Goal: Task Accomplishment & Management: Manage account settings

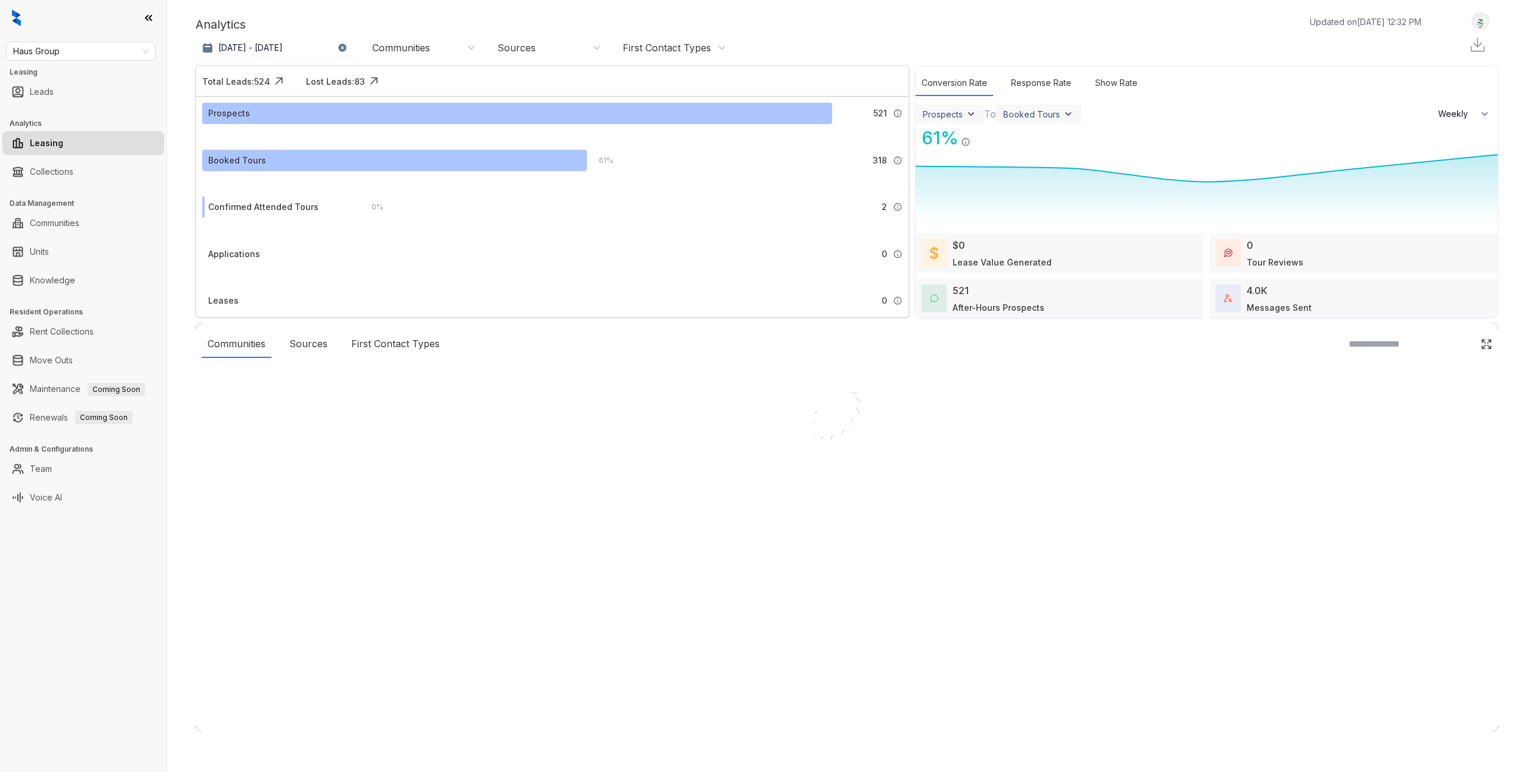
select select "******"
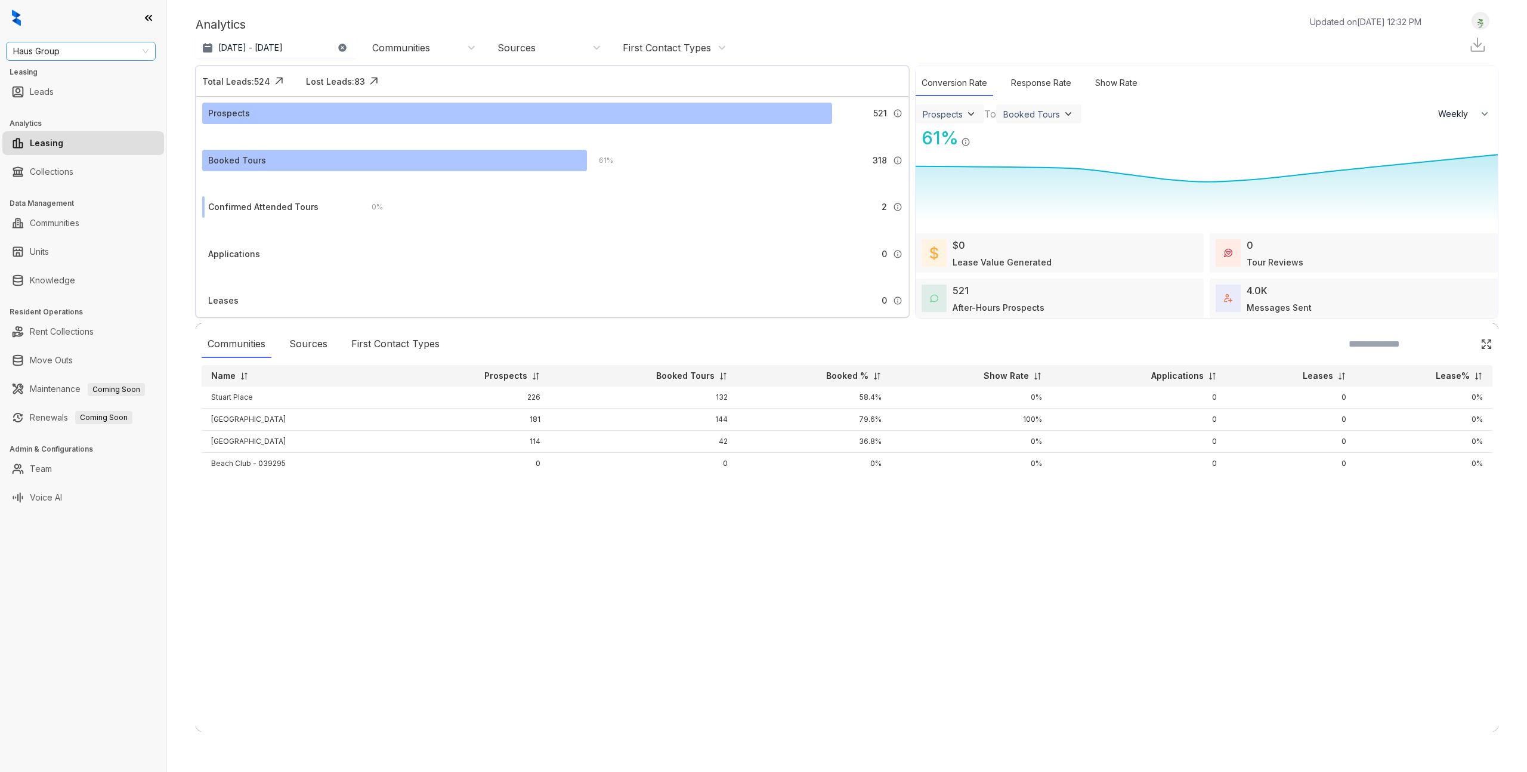
click at [63, 54] on span "Haus Group" at bounding box center [80, 51] width 135 height 18
click at [81, 95] on div "Air Communities" at bounding box center [81, 94] width 131 height 13
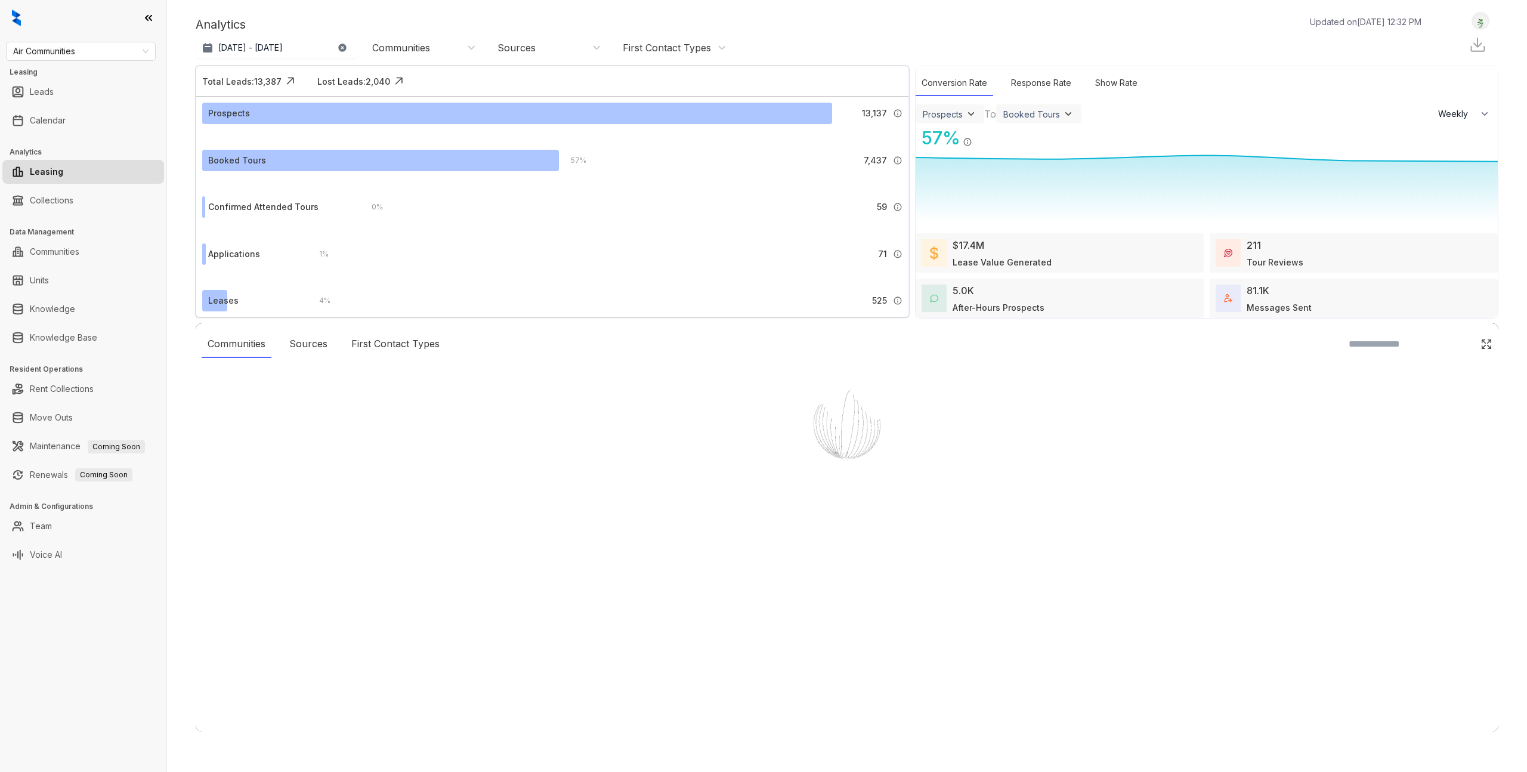
select select "******"
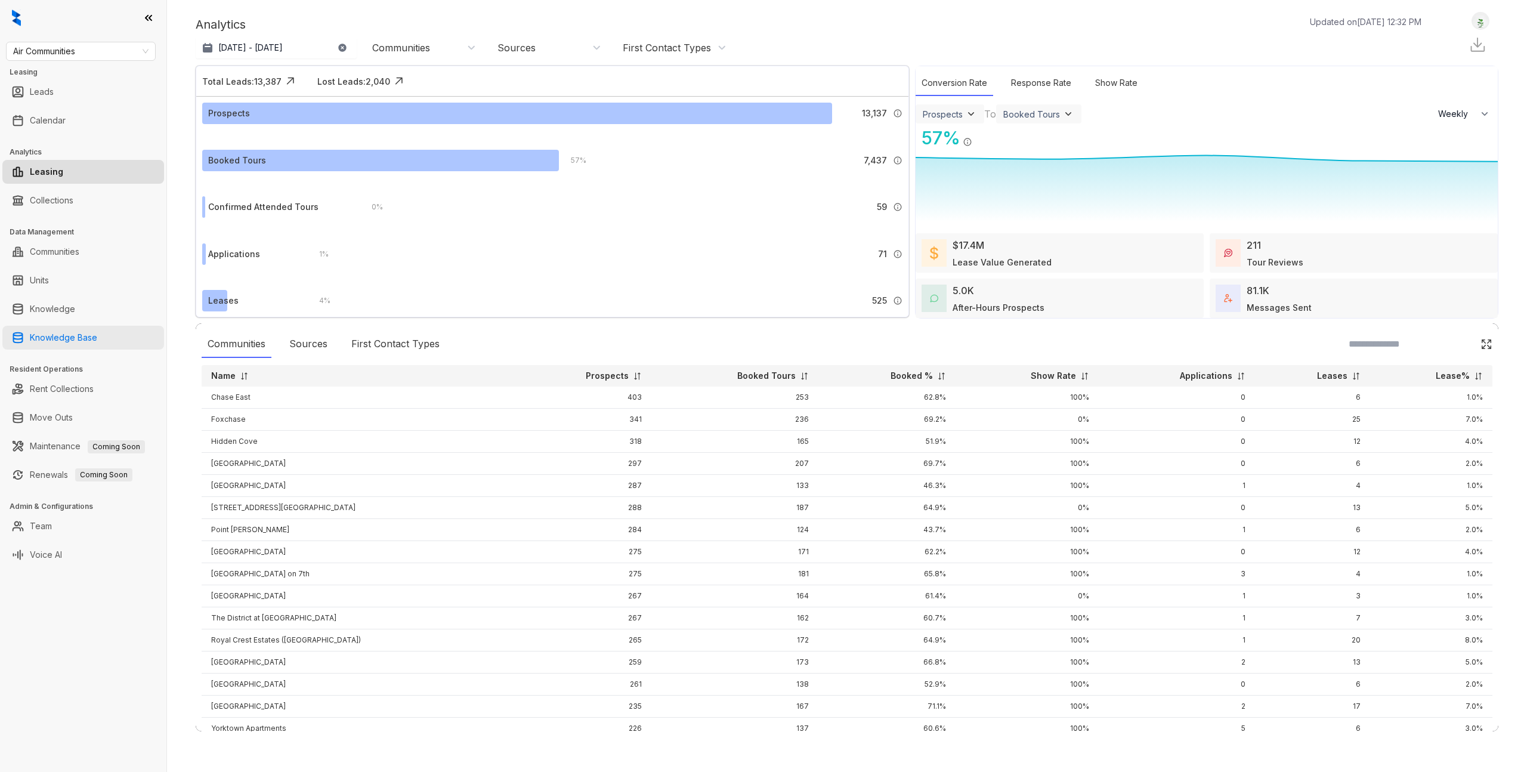
click at [76, 341] on link "Knowledge Base" at bounding box center [63, 338] width 67 height 24
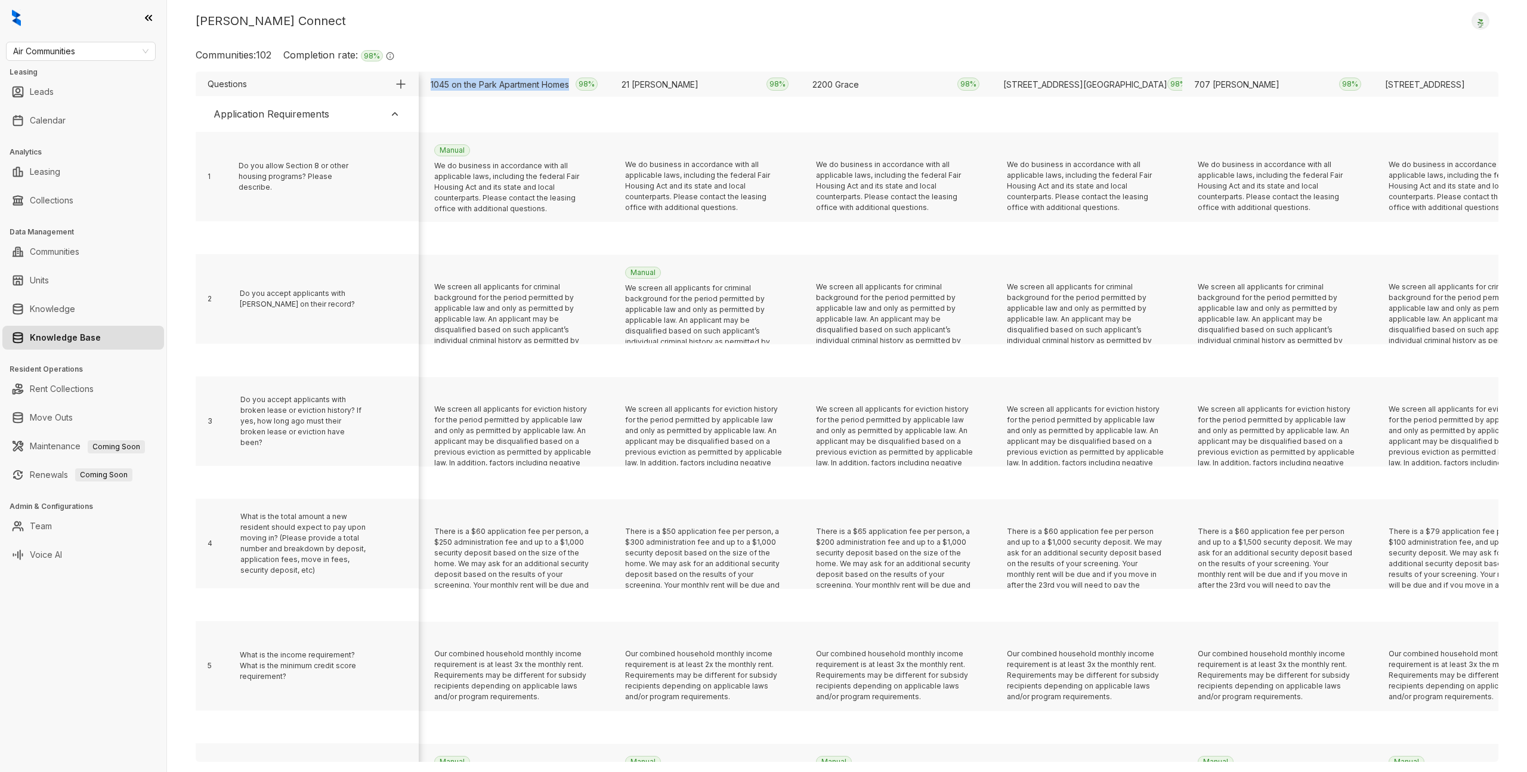
drag, startPoint x: 428, startPoint y: 83, endPoint x: 569, endPoint y: 84, distance: 140.8
click at [569, 84] on div "1045 on the Park Apartment Homes 98 %" at bounding box center [514, 84] width 191 height 25
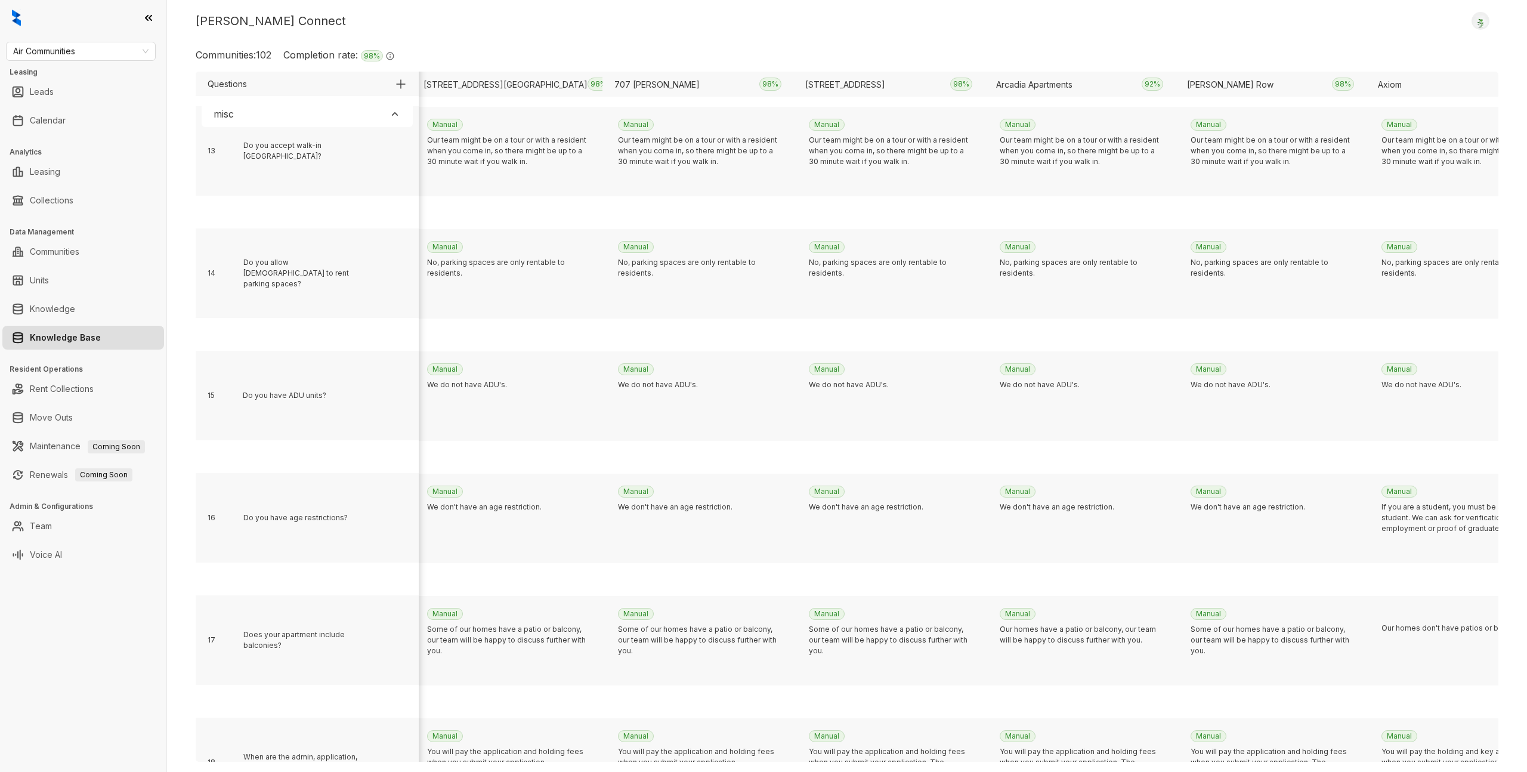
scroll to position [4046, 0]
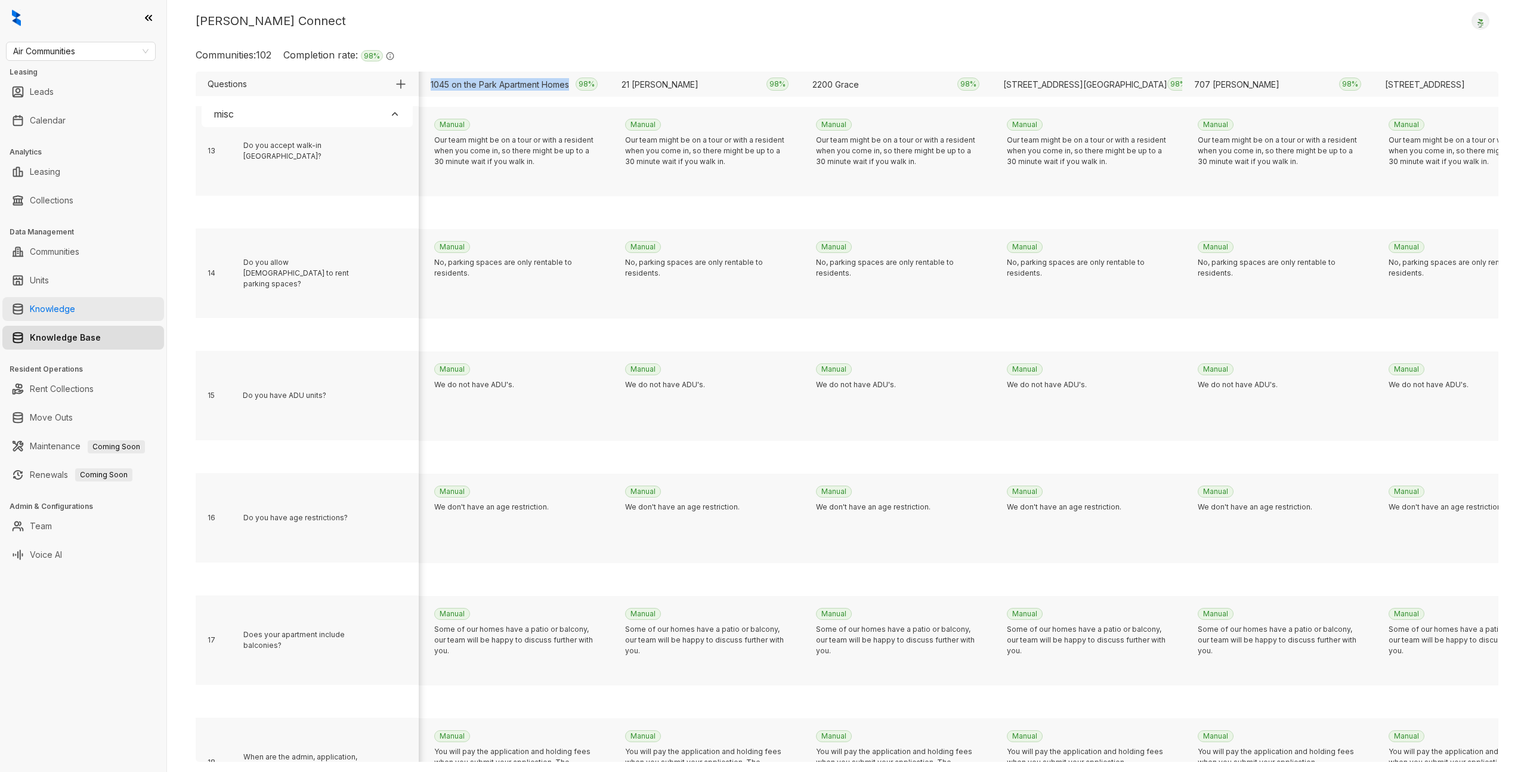
click at [39, 311] on link "Knowledge" at bounding box center [52, 309] width 45 height 24
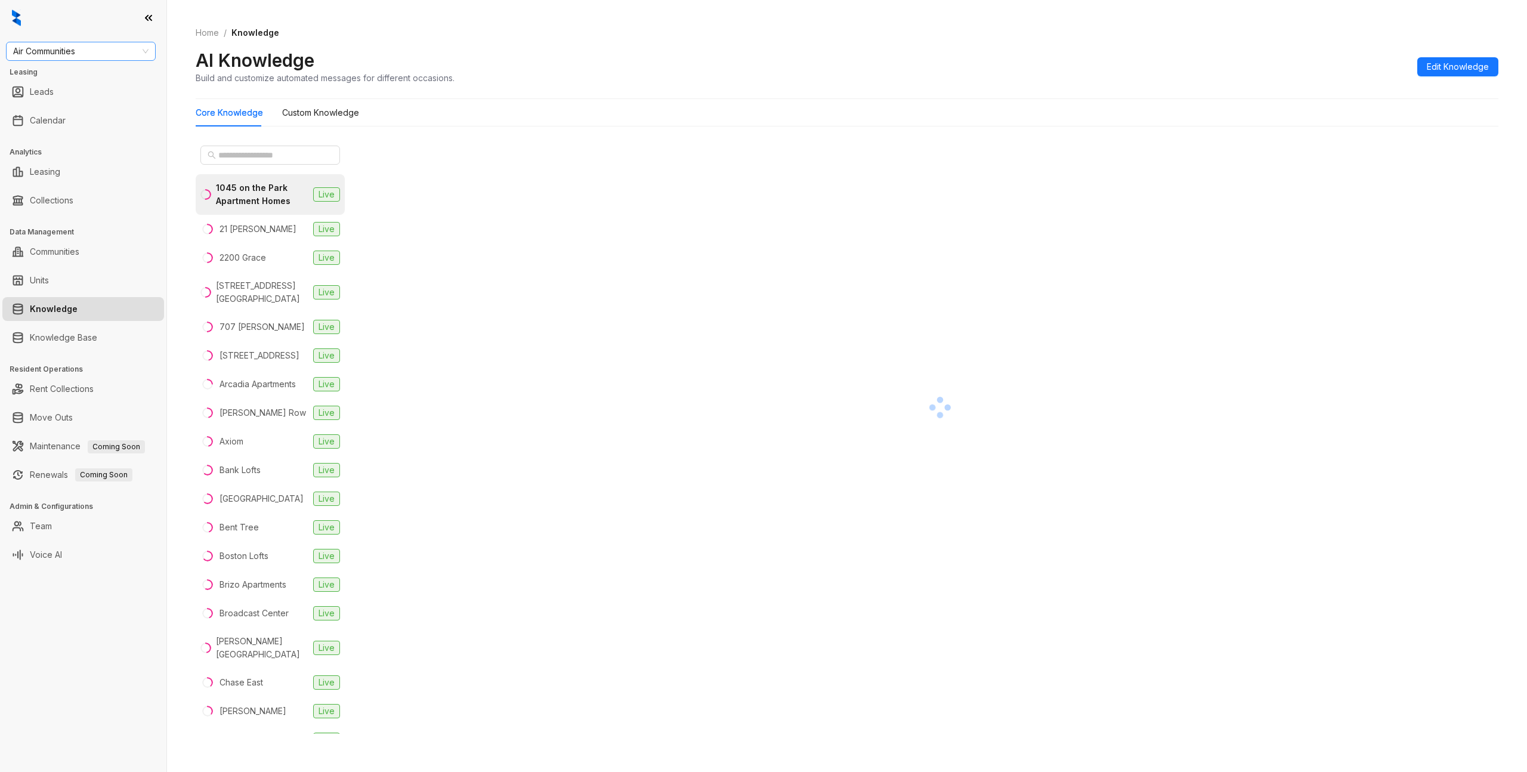
click at [109, 47] on span "Air Communities" at bounding box center [80, 51] width 135 height 18
type input "***"
click at [97, 73] on div "Haus Group" at bounding box center [81, 75] width 131 height 13
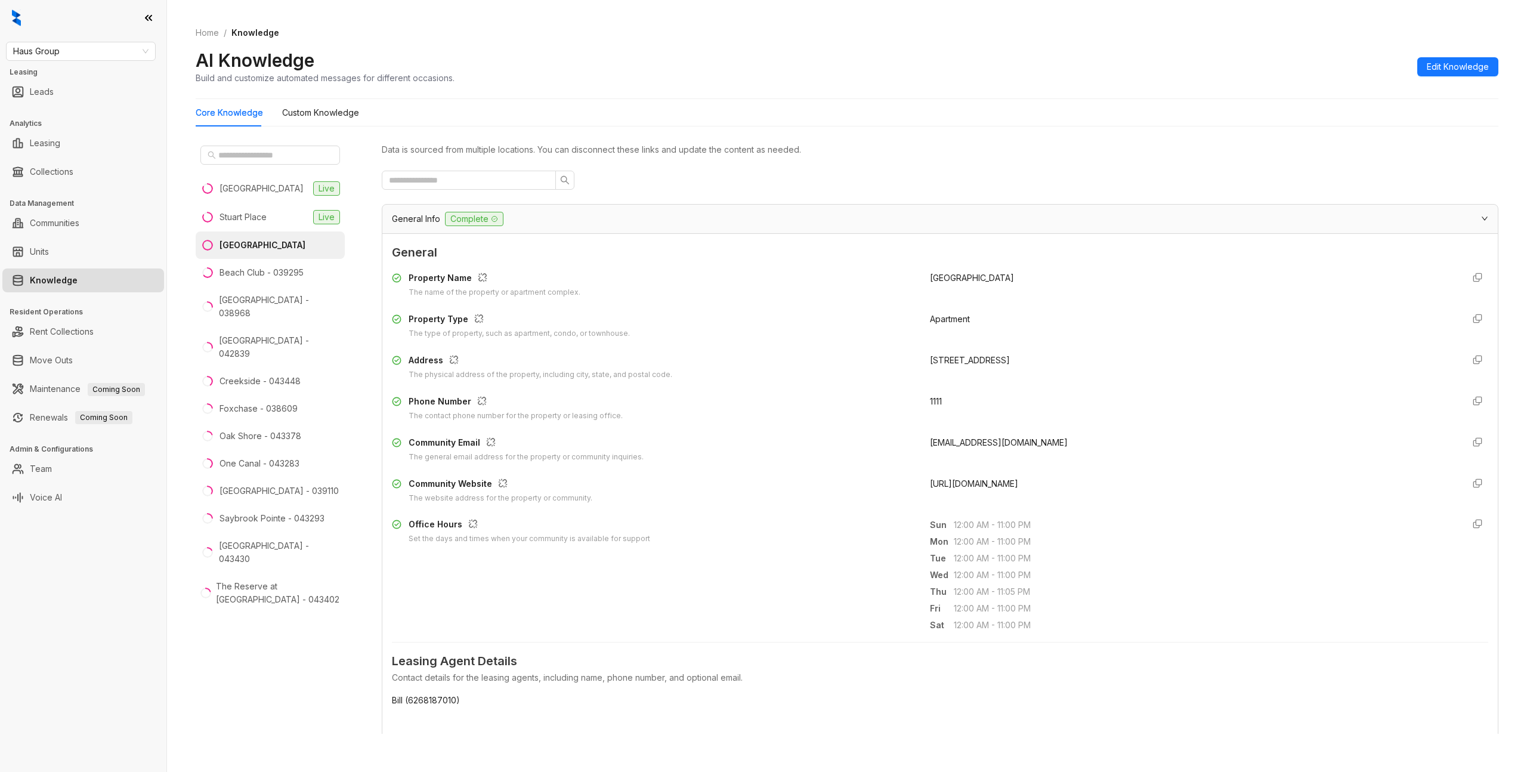
click at [598, 225] on div "General Info Complete" at bounding box center [933, 219] width 1082 height 14
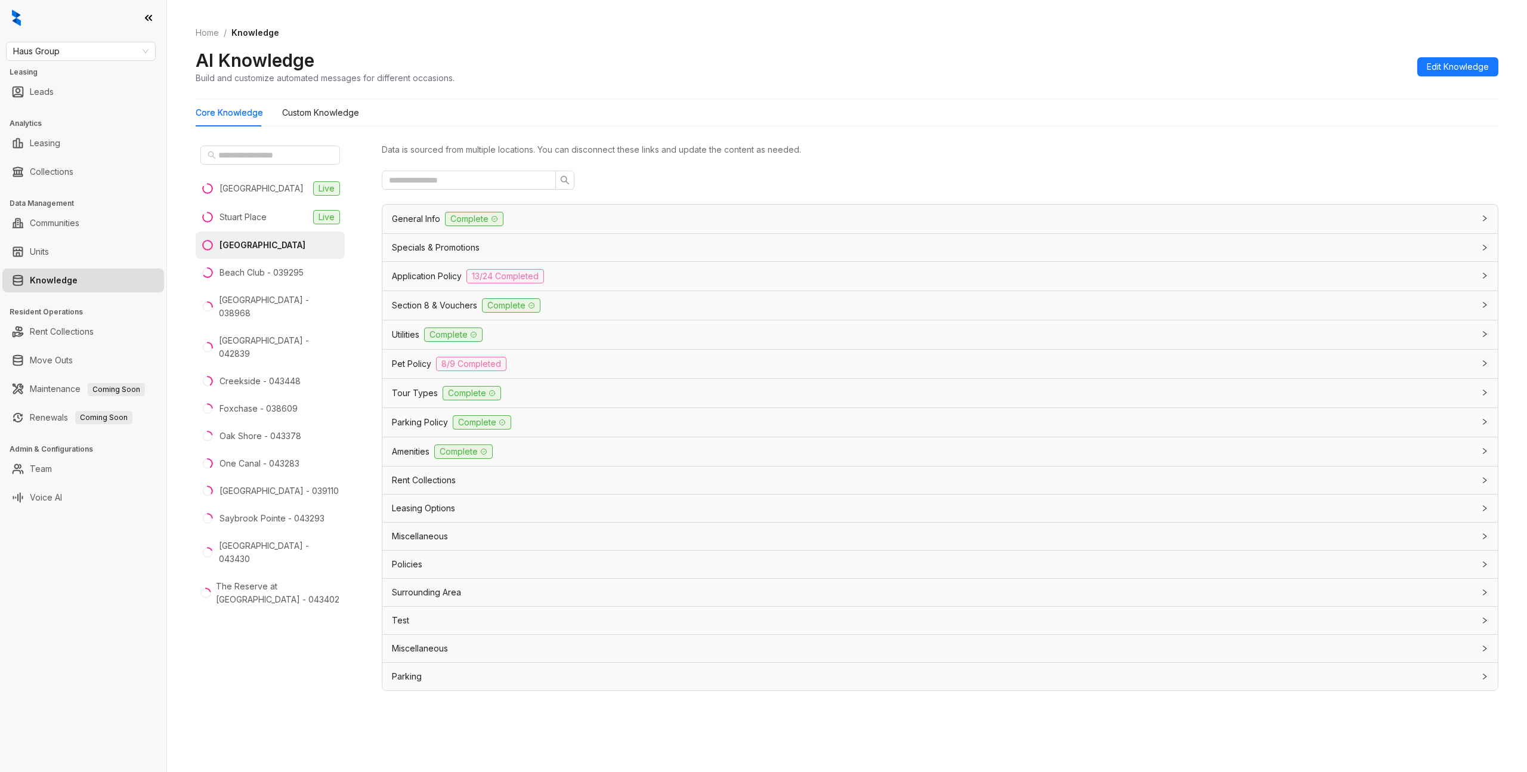
click at [668, 216] on div "General Info Complete" at bounding box center [933, 219] width 1082 height 14
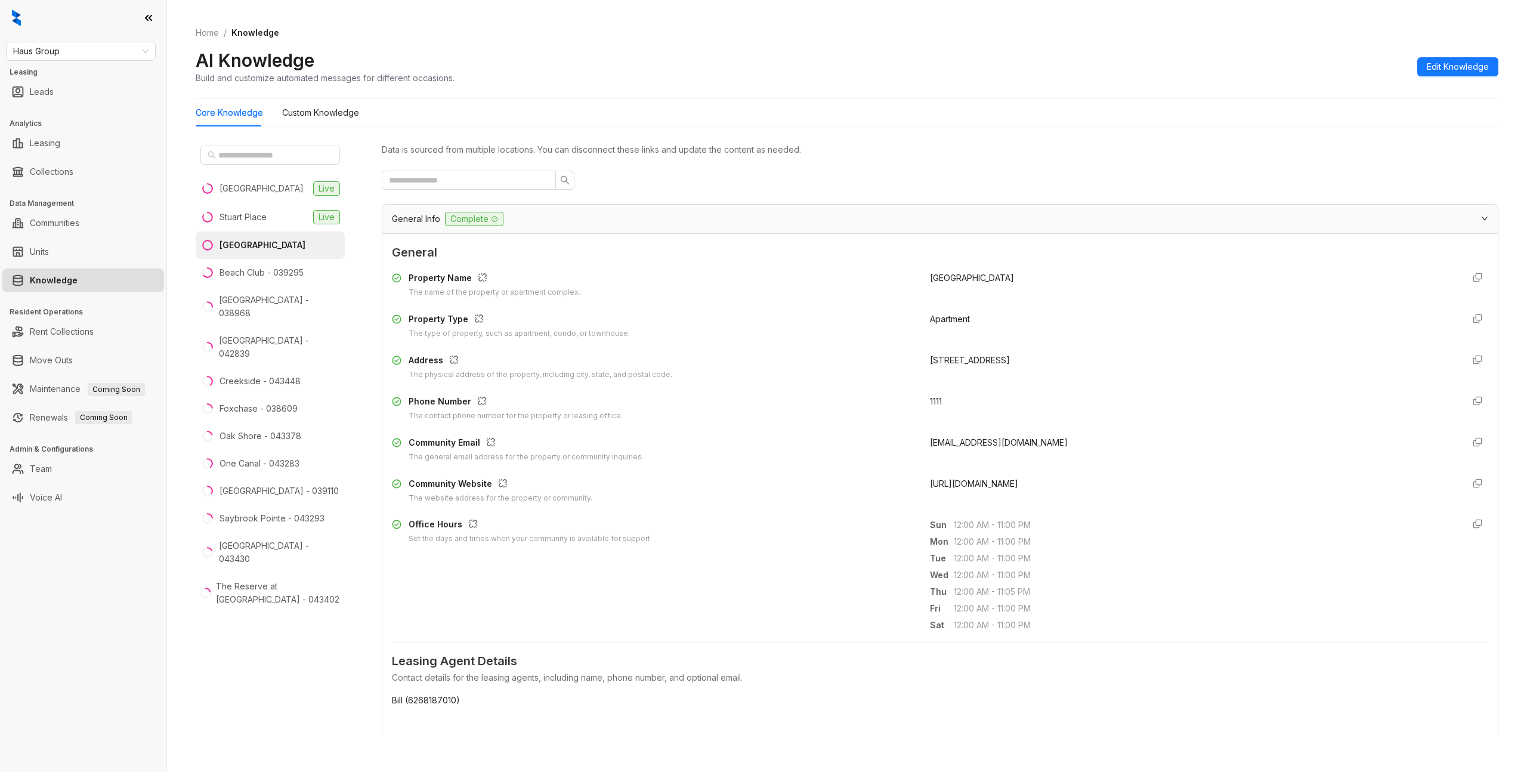
click at [602, 225] on div "General Info Complete" at bounding box center [933, 219] width 1082 height 14
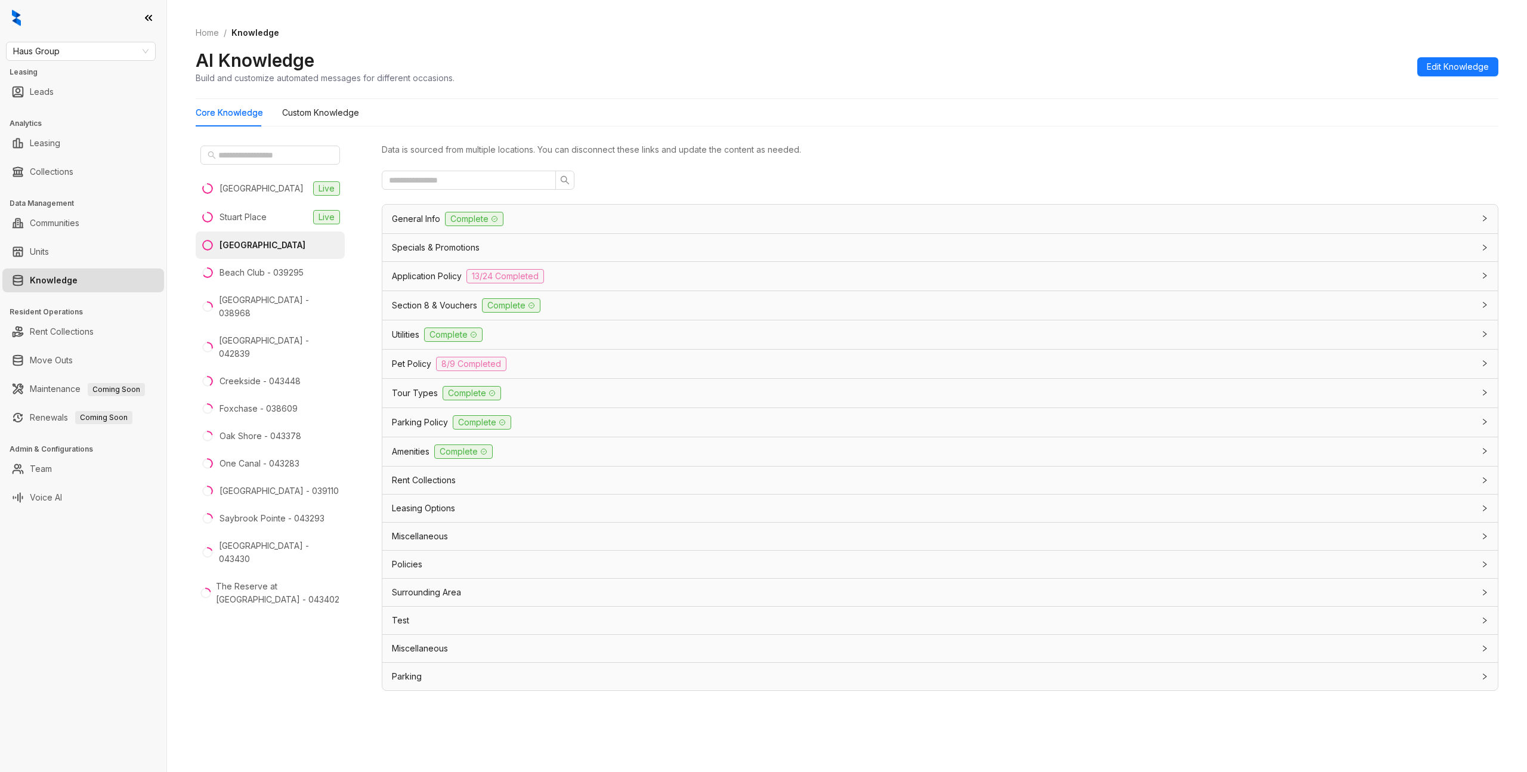
click at [818, 218] on div "General Info Complete" at bounding box center [933, 219] width 1082 height 14
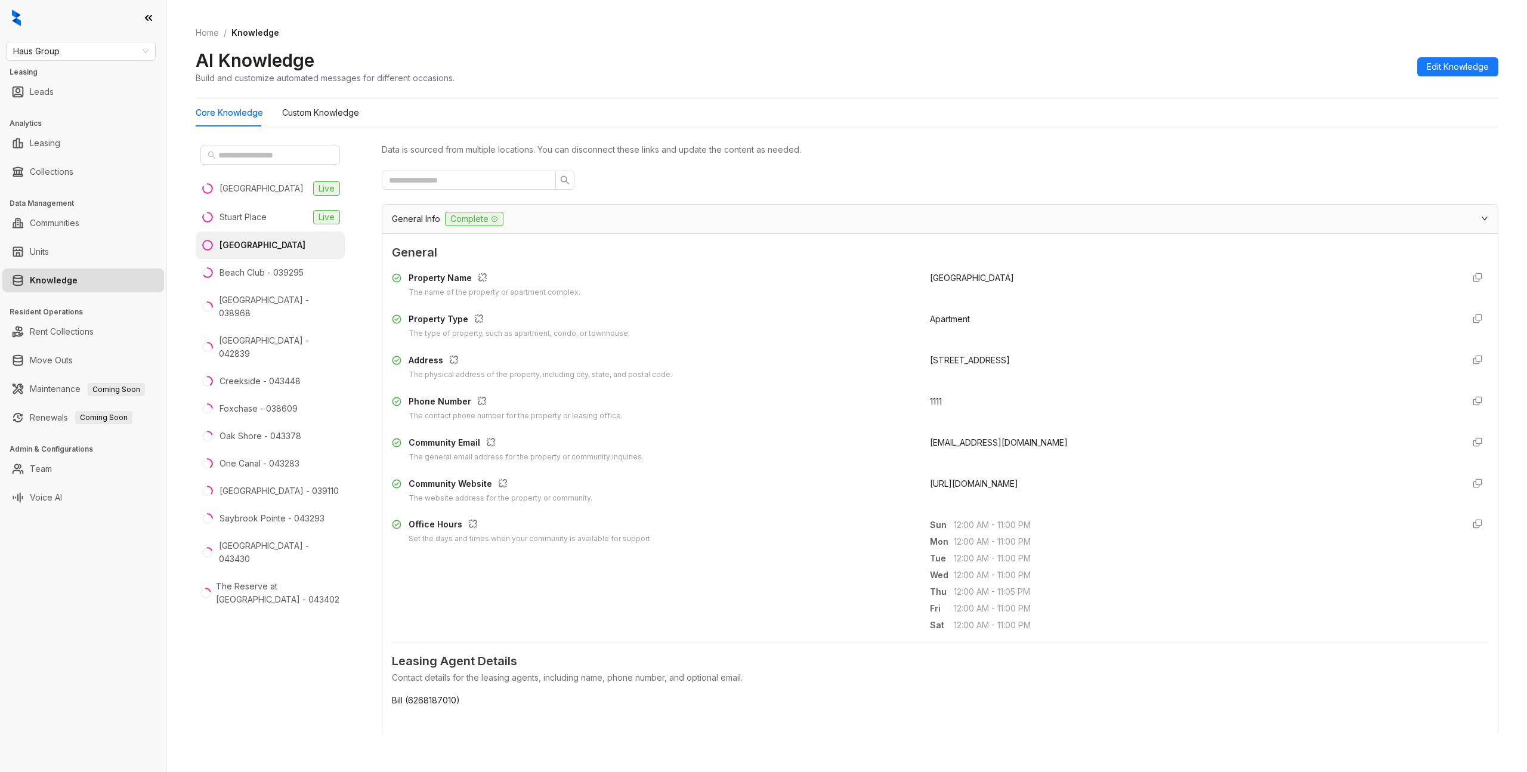
click at [752, 196] on div "Data is sourced from multiple locations. You can disconnect these links and upd…" at bounding box center [940, 437] width 1117 height 593
click at [741, 208] on div "General Info Complete" at bounding box center [939, 219] width 1115 height 29
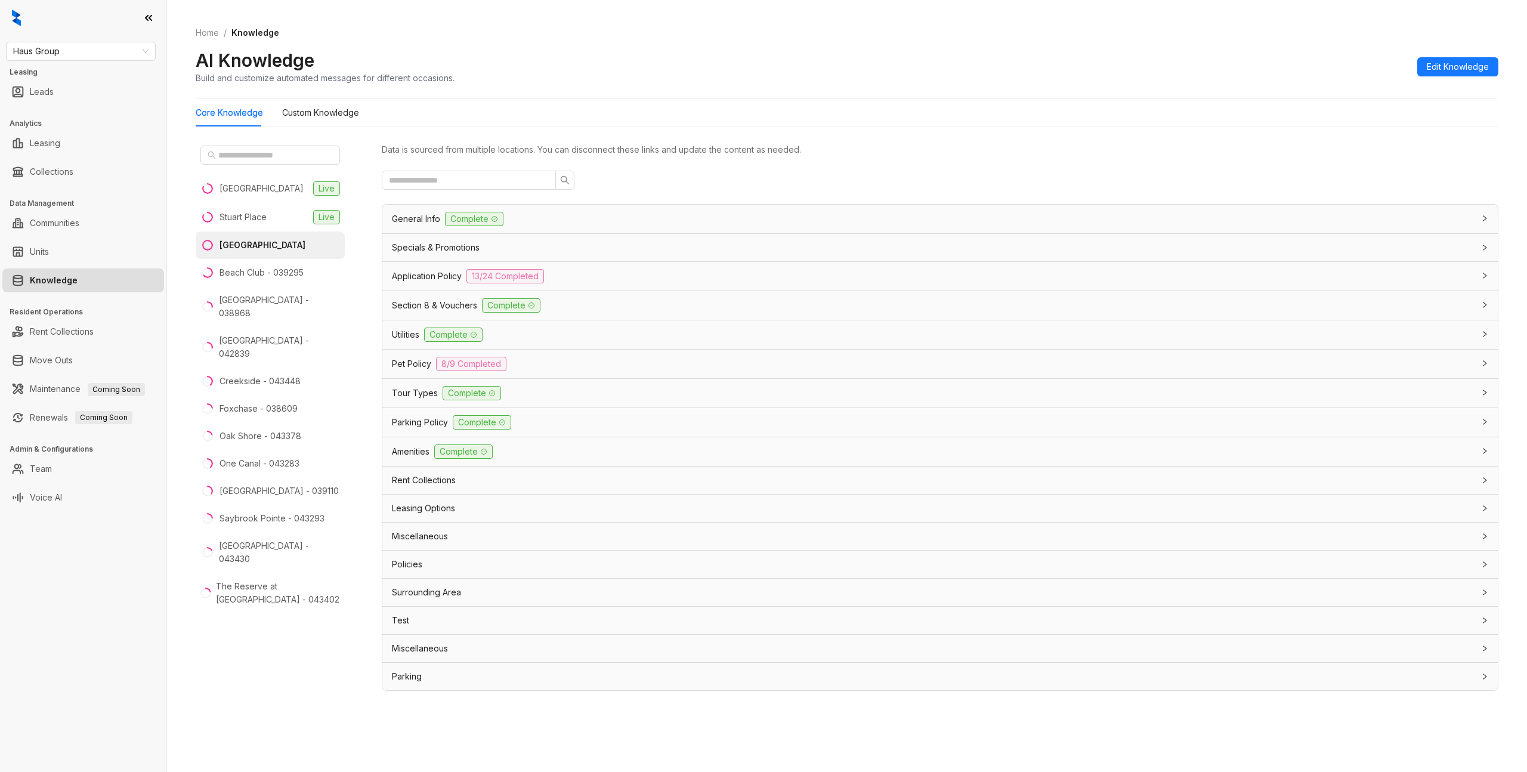
drag, startPoint x: 672, startPoint y: 443, endPoint x: 666, endPoint y: 442, distance: 6.6
click at [672, 443] on div "Amenities Complete" at bounding box center [939, 451] width 1115 height 29
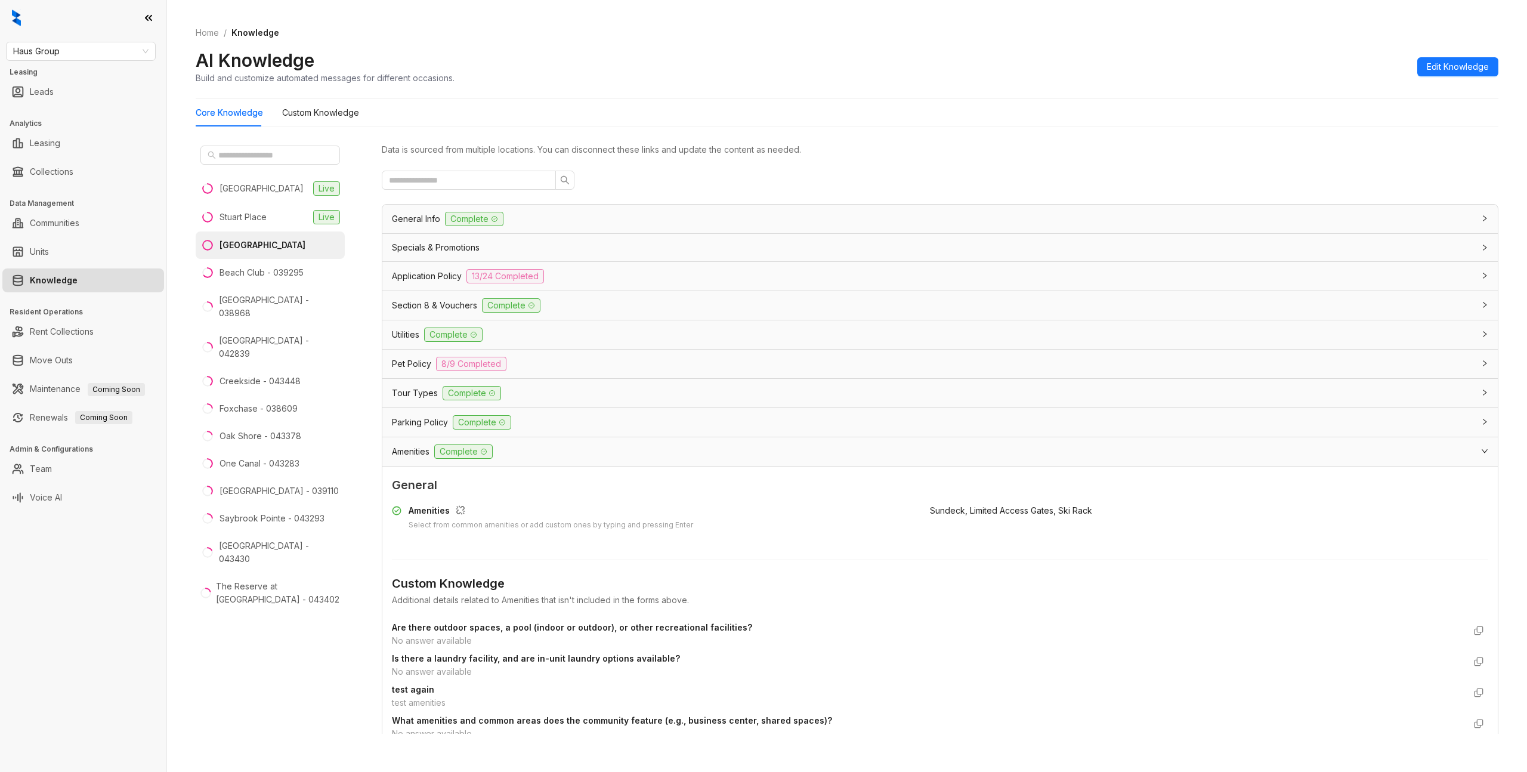
click at [635, 442] on div "Amenities Complete" at bounding box center [939, 451] width 1115 height 29
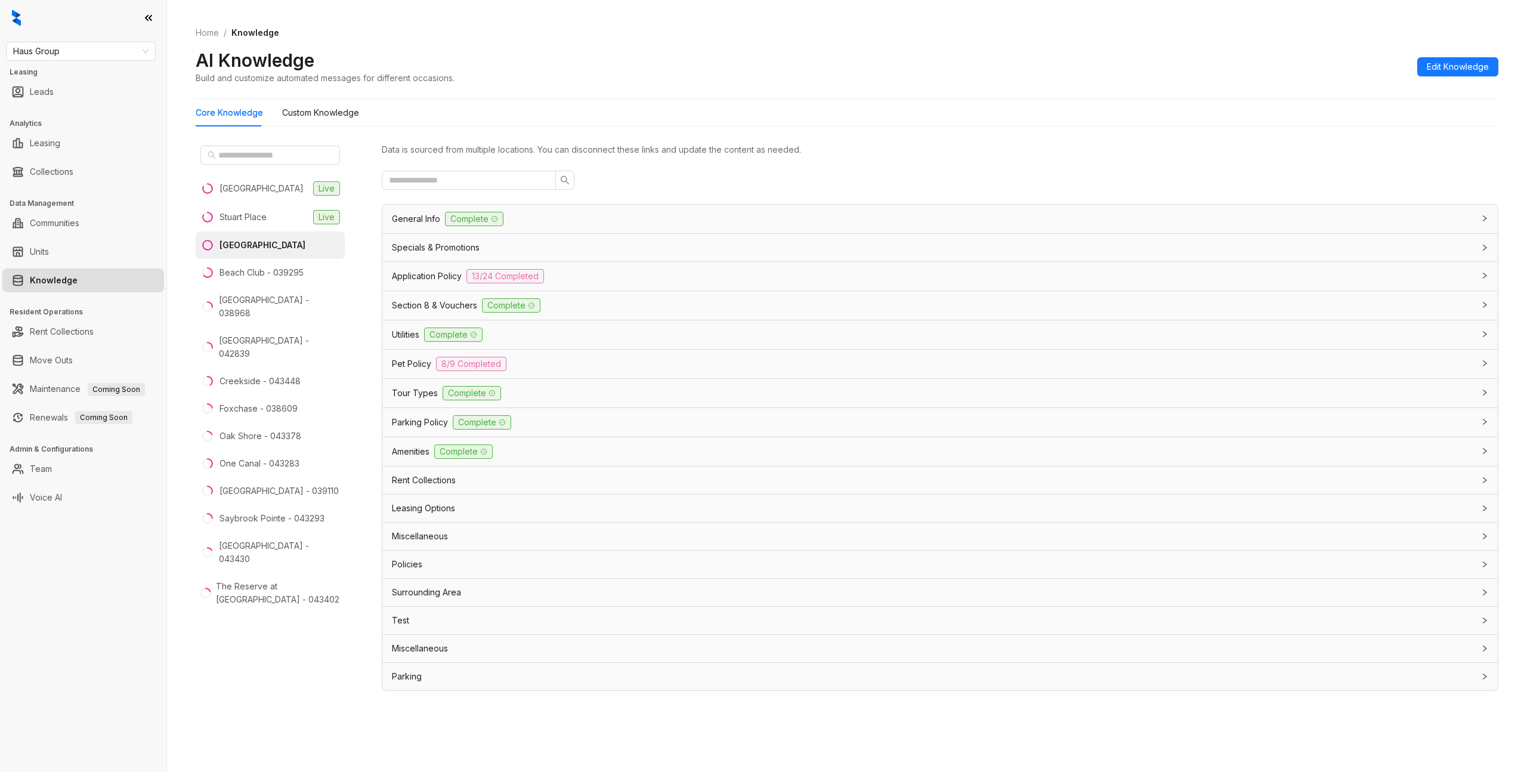
click at [583, 361] on div "Pet Policy 8/9 Completed" at bounding box center [933, 364] width 1082 height 14
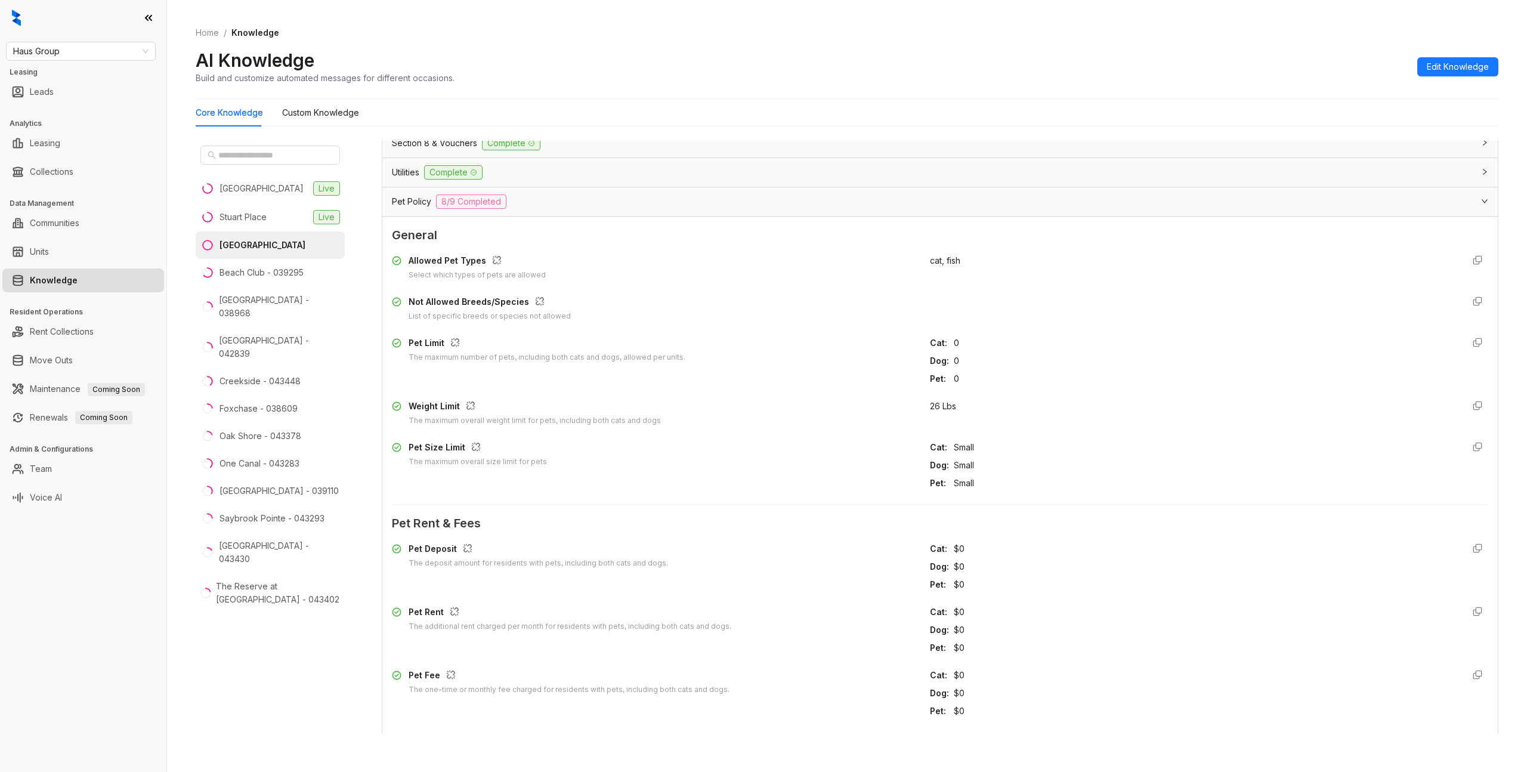
scroll to position [162, 0]
click at [599, 205] on div "Pet Policy 8/9 Completed" at bounding box center [933, 202] width 1082 height 14
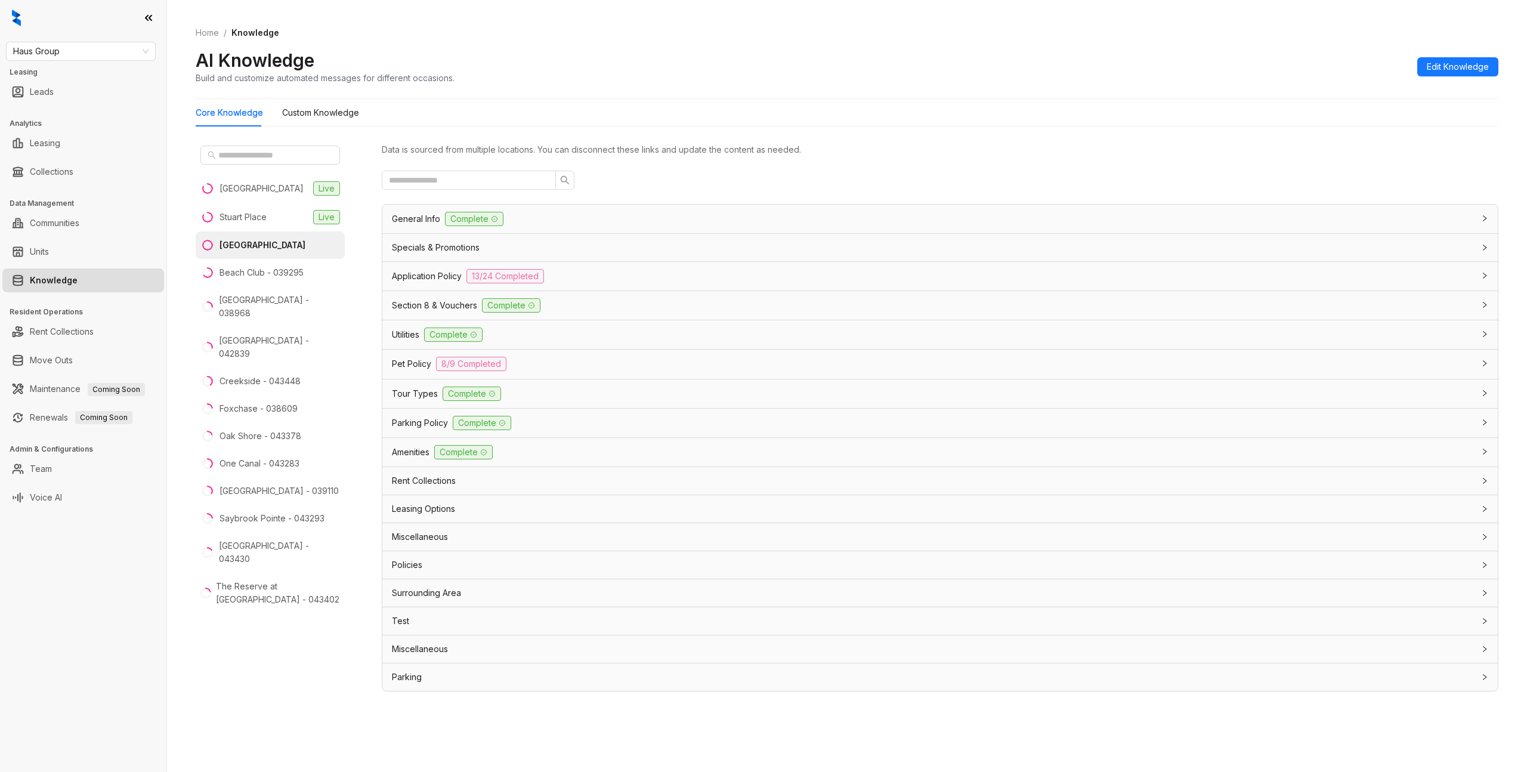
scroll to position [0, 0]
click at [880, 97] on div "Home / Knowledge AI Knowledge Build and customize automated messages for differ…" at bounding box center [847, 55] width 1303 height 87
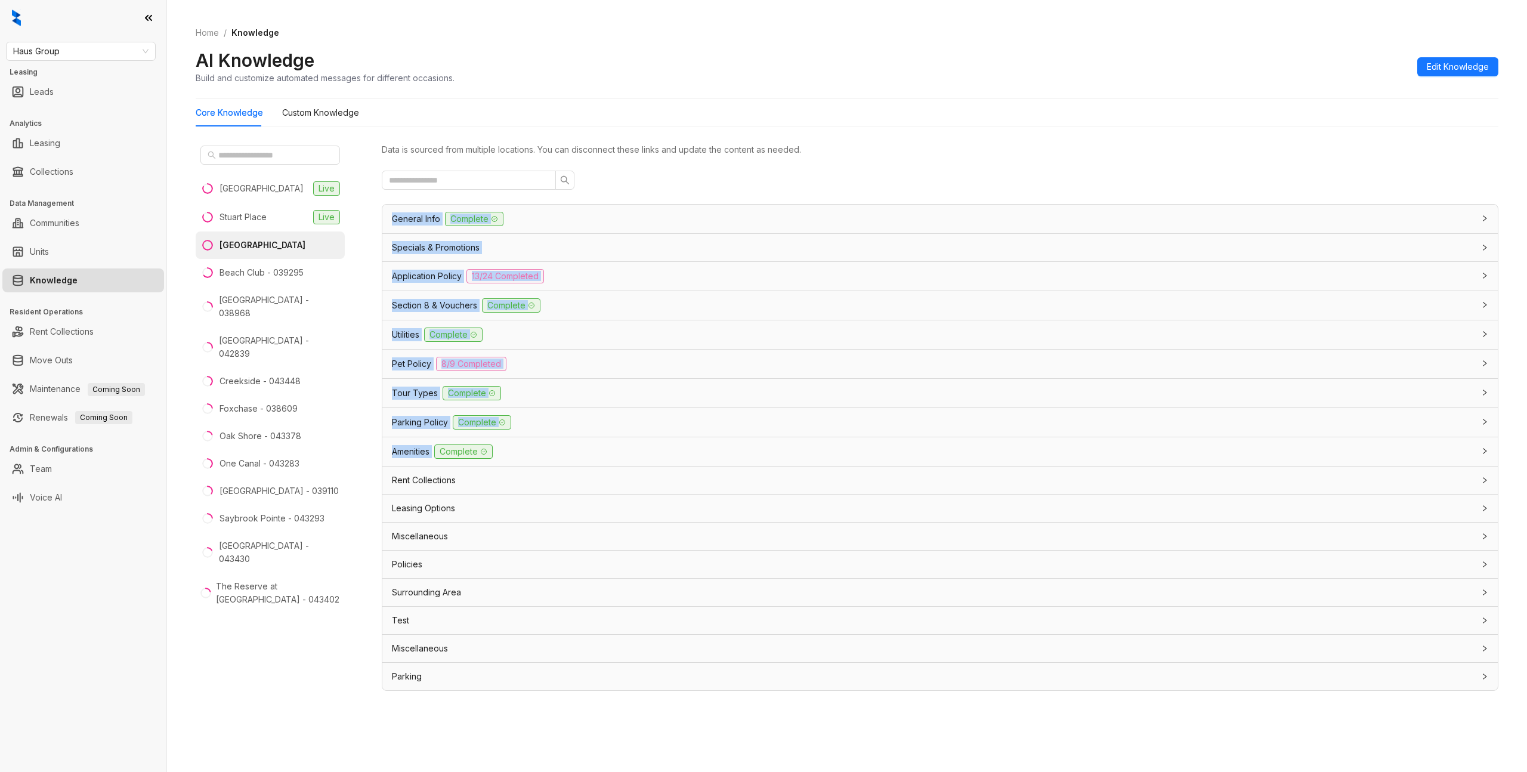
drag, startPoint x: 387, startPoint y: 221, endPoint x: 434, endPoint y: 446, distance: 229.6
click at [434, 446] on div "General Info Complete General Property Name The name of the property or apartme…" at bounding box center [940, 447] width 1117 height 487
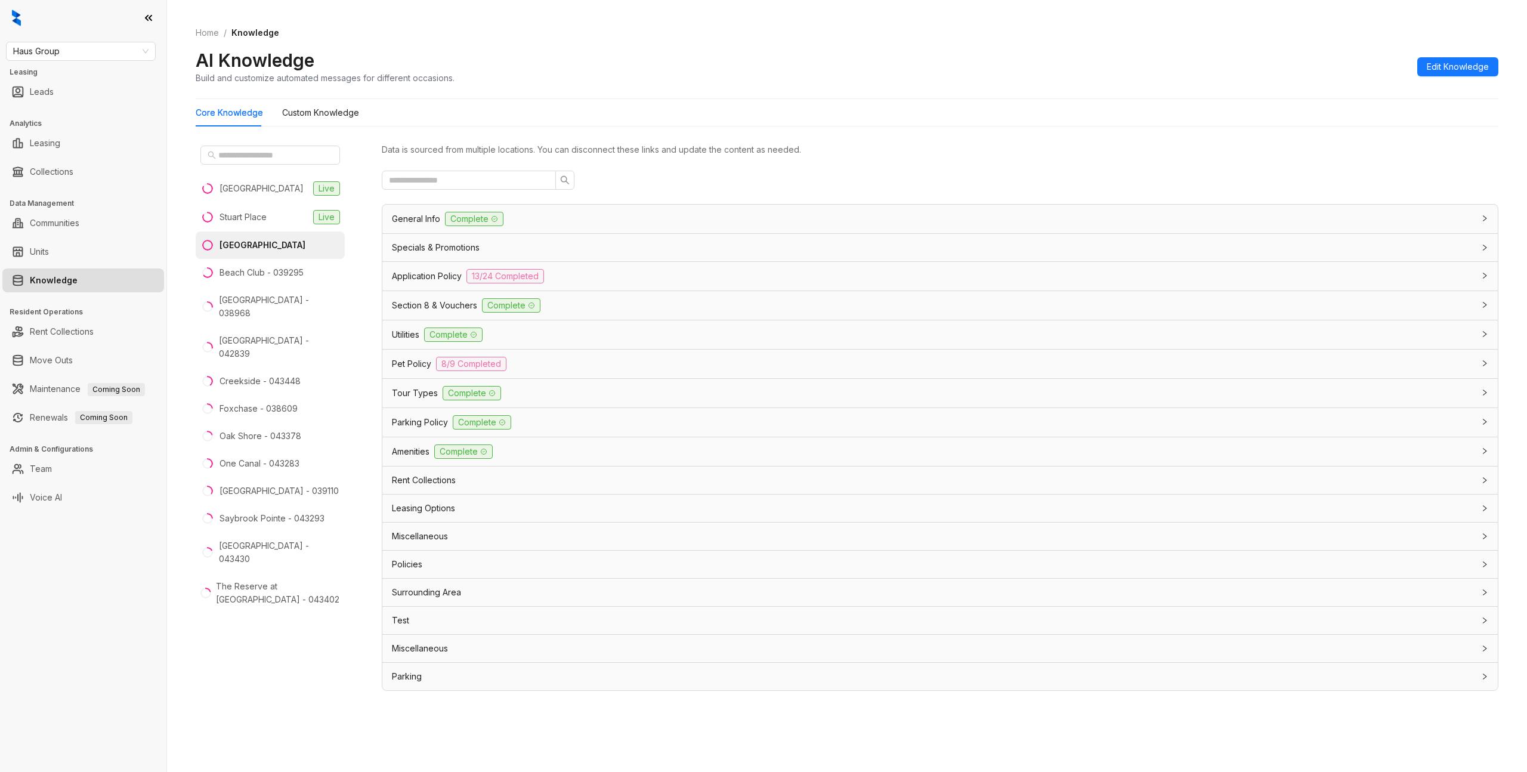
drag, startPoint x: 514, startPoint y: 537, endPoint x: 486, endPoint y: 617, distance: 84.9
click at [514, 537] on div "Miscellaneous" at bounding box center [933, 536] width 1082 height 13
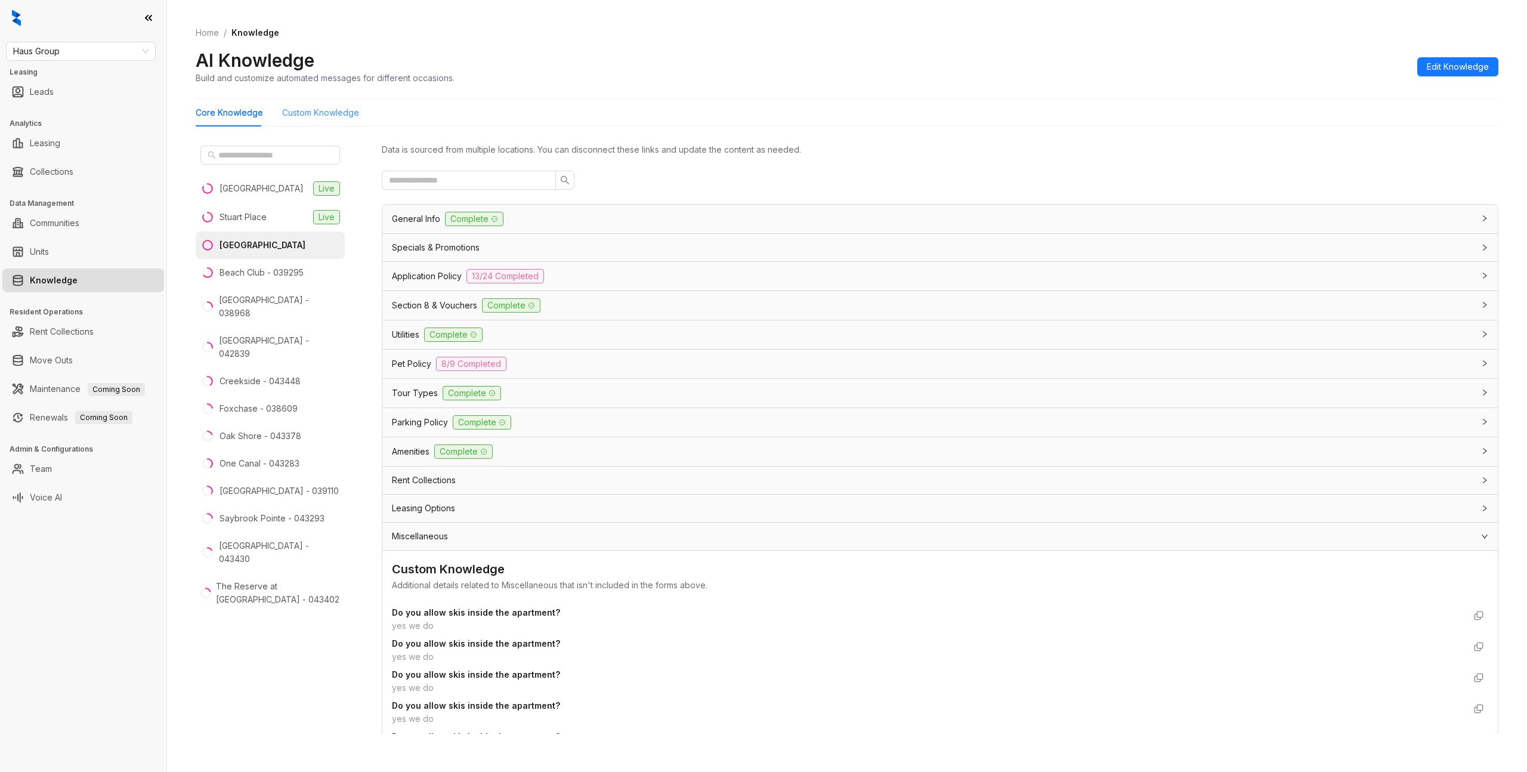
click at [320, 122] on div "Custom Knowledge" at bounding box center [320, 112] width 77 height 27
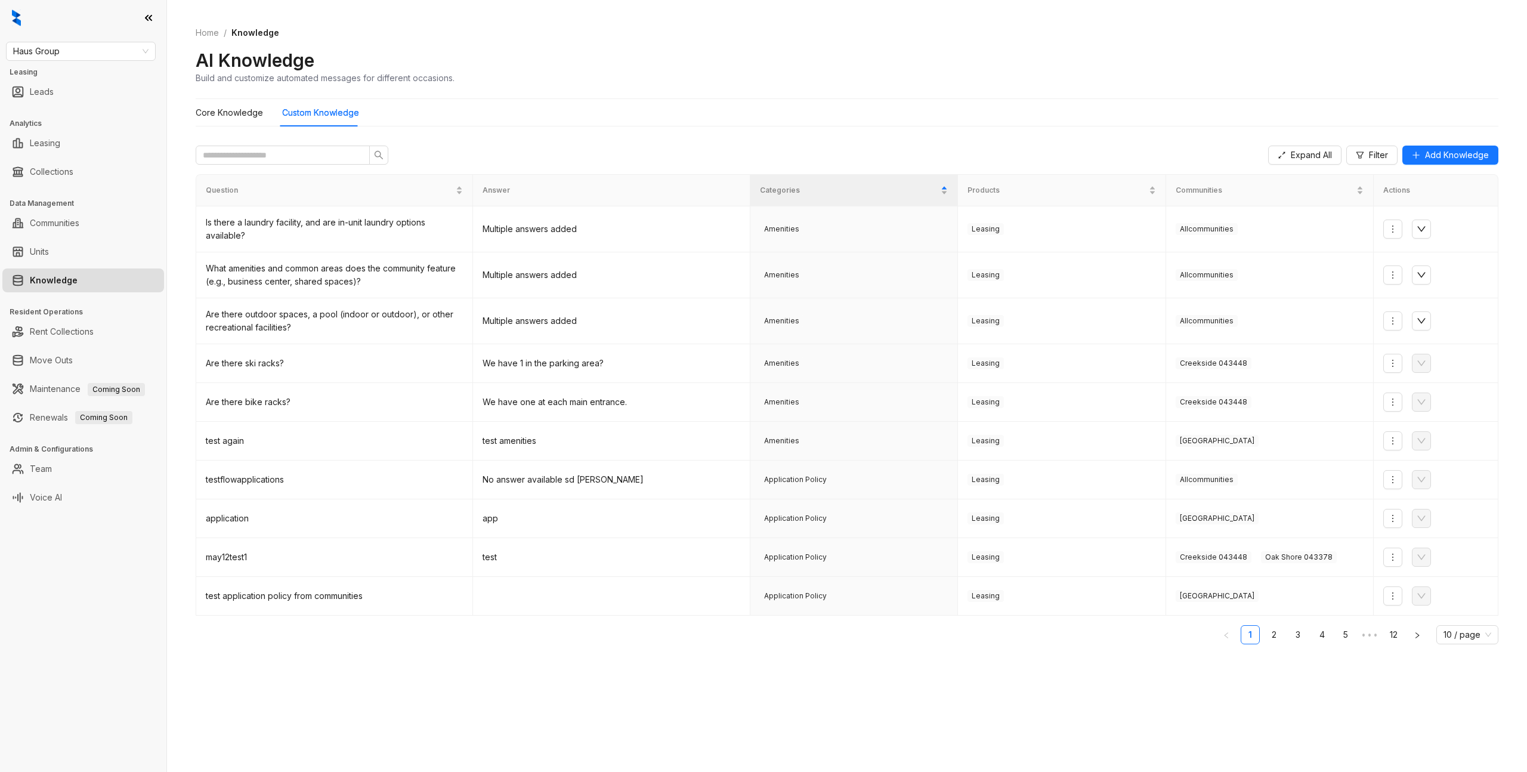
click at [803, 109] on div "Core Knowledge Custom Knowledge" at bounding box center [847, 112] width 1303 height 27
click at [1244, 697] on div "Expand All Filter Add Knowledge Question Answer Categories Products Communities…" at bounding box center [847, 435] width 1303 height 599
click at [1052, 684] on div "Expand All Filter Add Knowledge Question Answer Categories Products Communities…" at bounding box center [847, 435] width 1303 height 599
click at [229, 111] on Knowledge "Core Knowledge" at bounding box center [229, 112] width 67 height 13
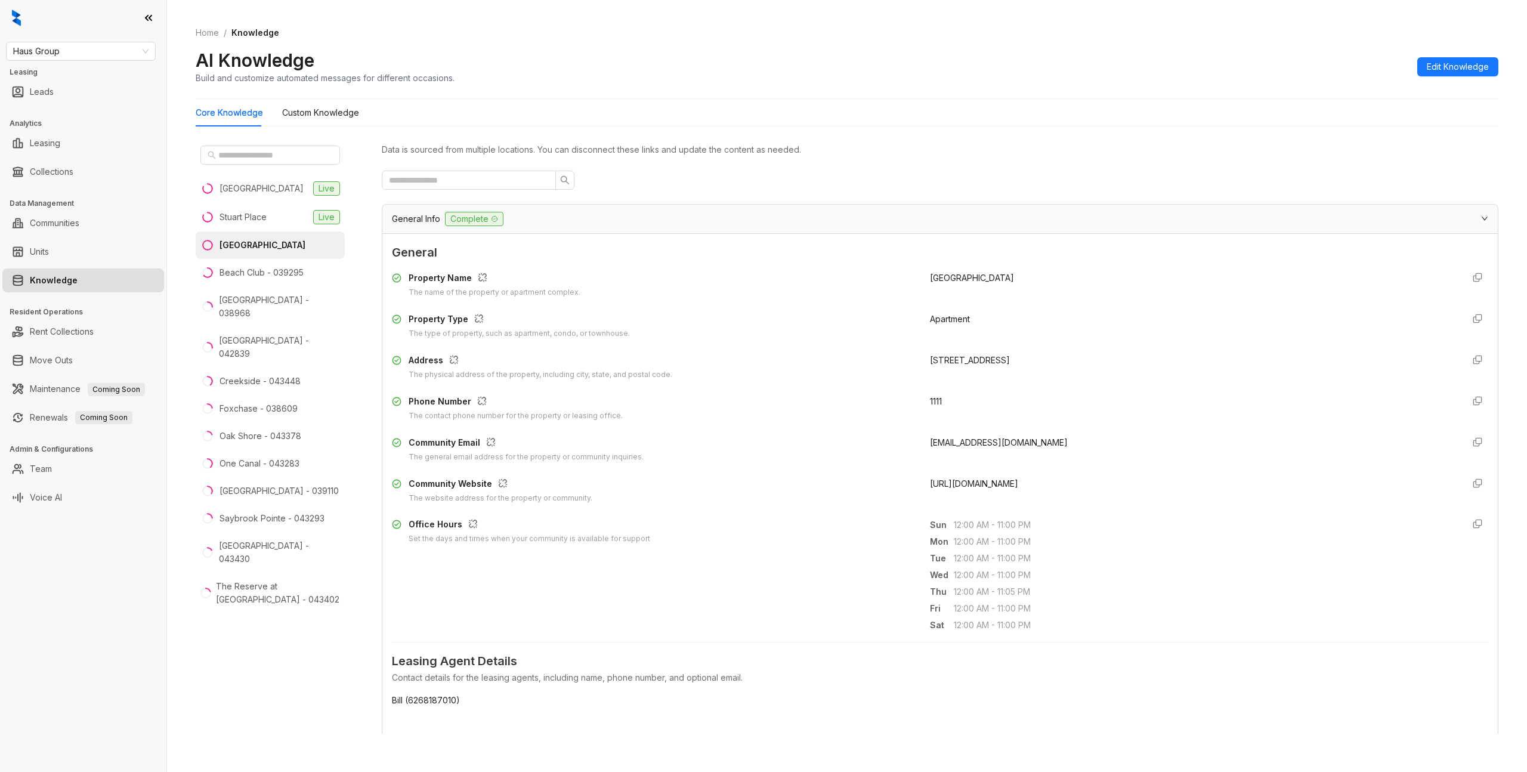
click at [975, 153] on div "Data is sourced from multiple locations. You can disconnect these links and upd…" at bounding box center [940, 149] width 1117 height 13
click at [665, 88] on div "Home / Knowledge AI Knowledge Build and customize automated messages for differ…" at bounding box center [847, 55] width 1303 height 87
click at [738, 185] on div at bounding box center [940, 180] width 1117 height 19
click at [388, 126] on div "Core Knowledge Custom Knowledge Casa West Live Stuart Place Live Bay Pointe Bea…" at bounding box center [847, 421] width 1303 height 645
click at [314, 117] on Knowledge "Custom Knowledge" at bounding box center [320, 112] width 77 height 13
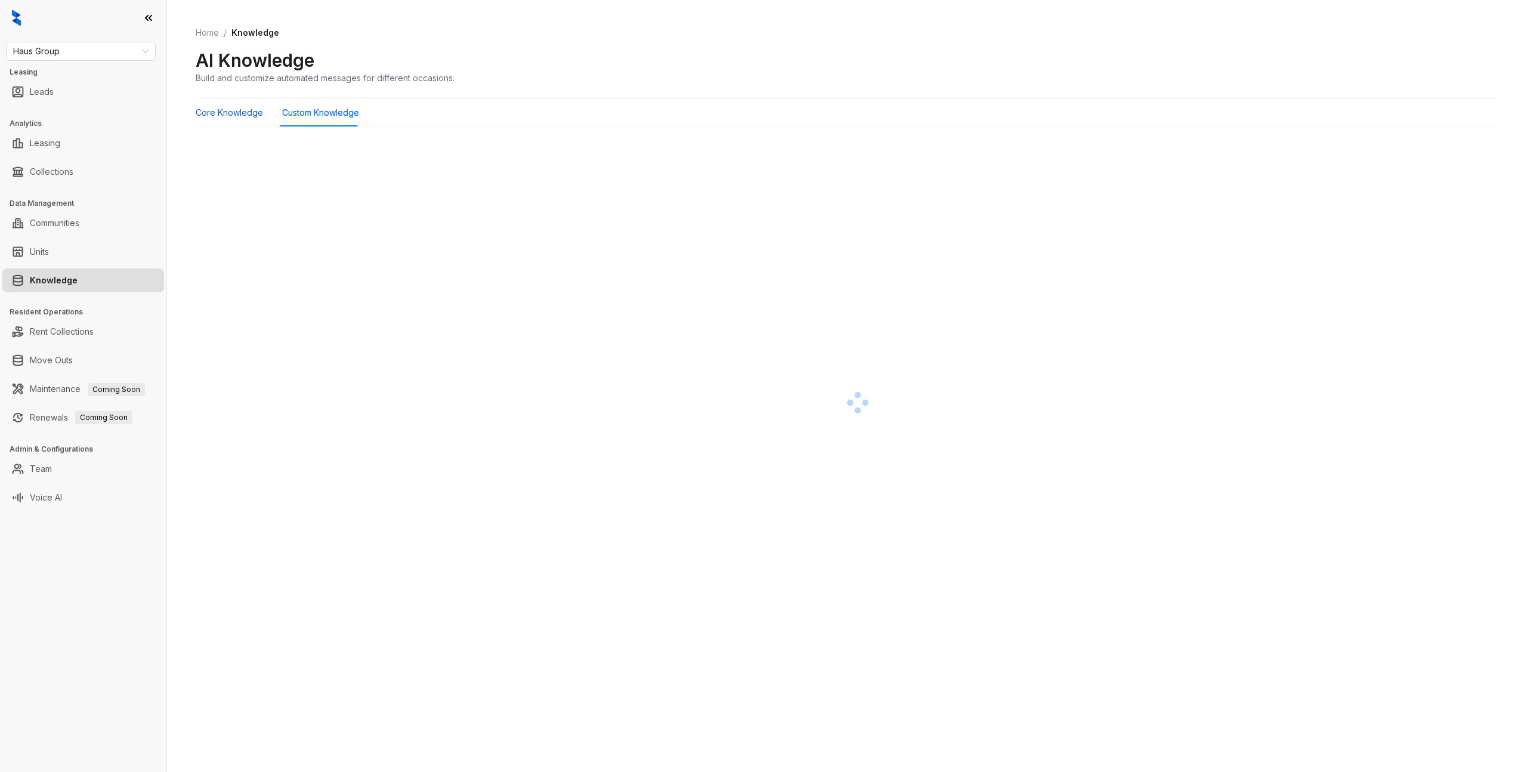
click at [204, 113] on Knowledge "Core Knowledge" at bounding box center [229, 112] width 67 height 13
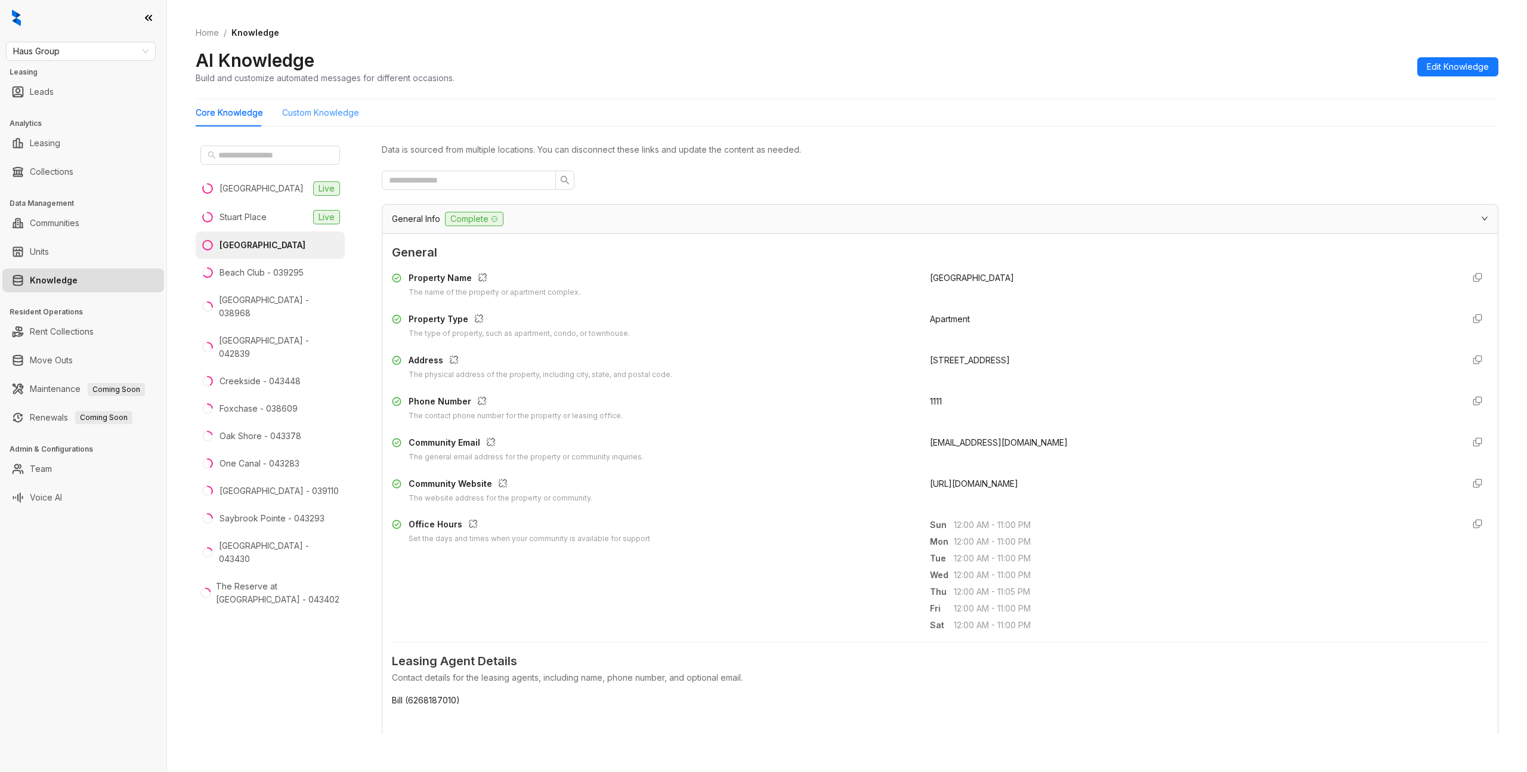
click at [306, 104] on div "Custom Knowledge" at bounding box center [320, 112] width 77 height 27
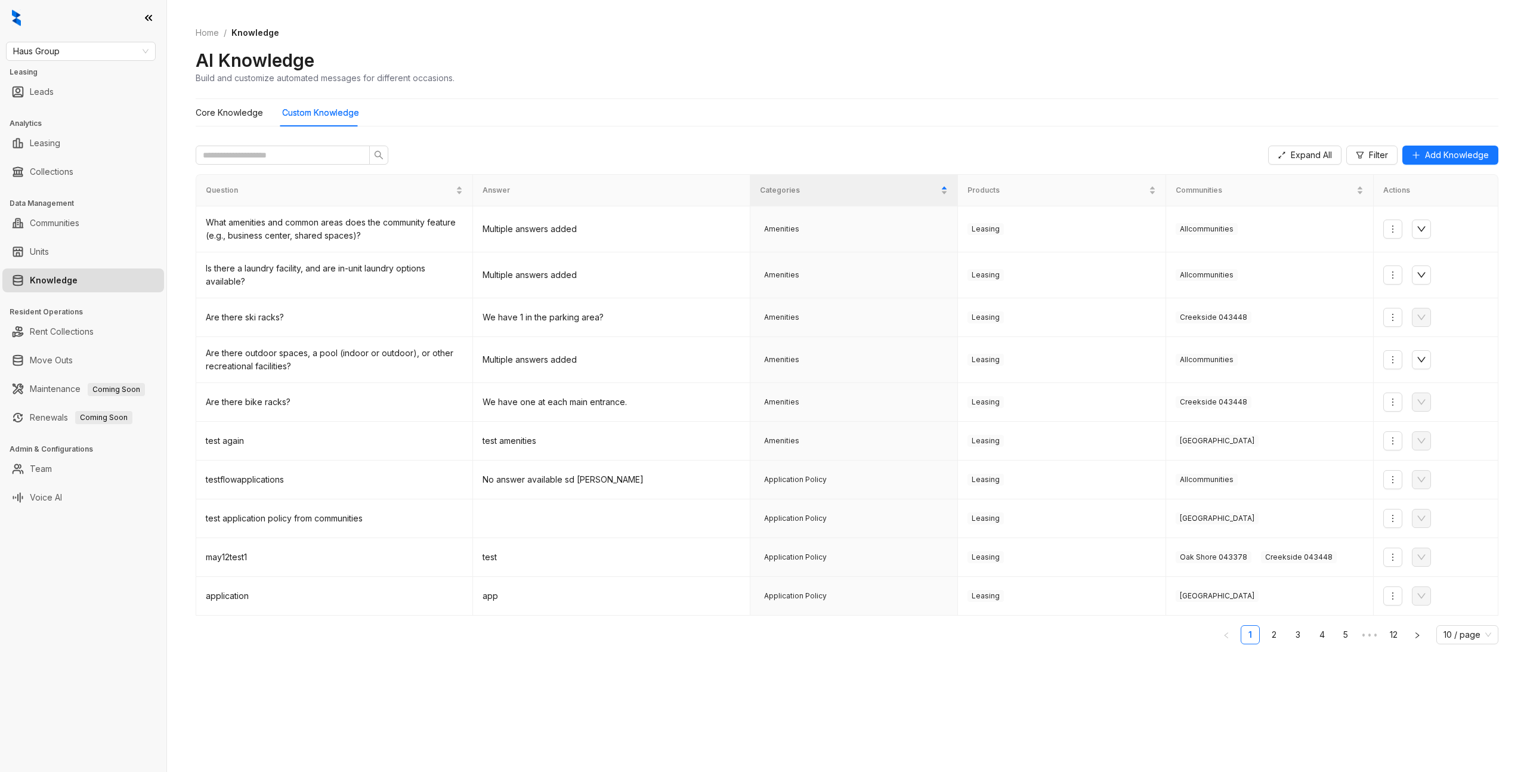
click at [621, 137] on div "Expand All Filter Add Knowledge" at bounding box center [847, 155] width 1303 height 38
click at [1116, 84] on div "Home / Knowledge AI Knowledge Build and customize automated messages for differ…" at bounding box center [847, 55] width 1303 height 87
